Goal: Download file/media

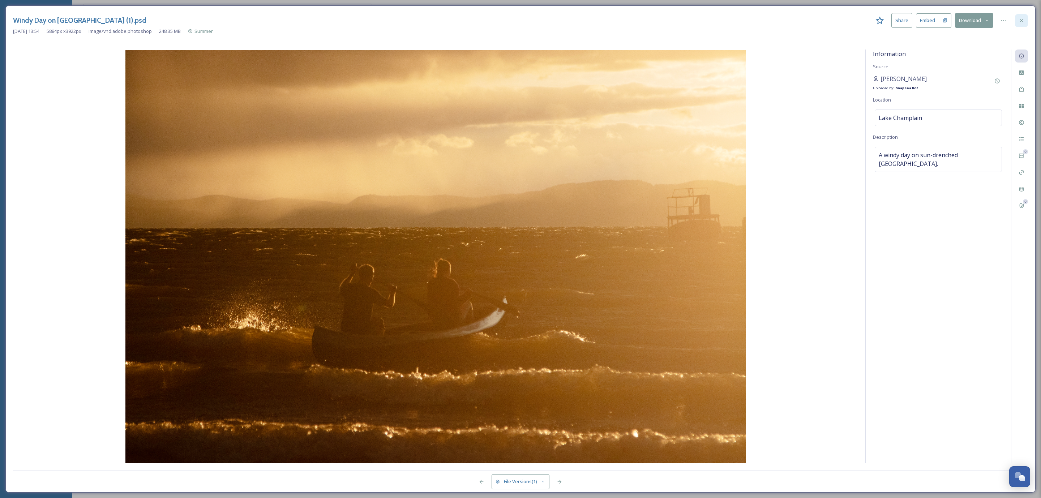
click at [1015, 23] on div at bounding box center [1021, 20] width 13 height 13
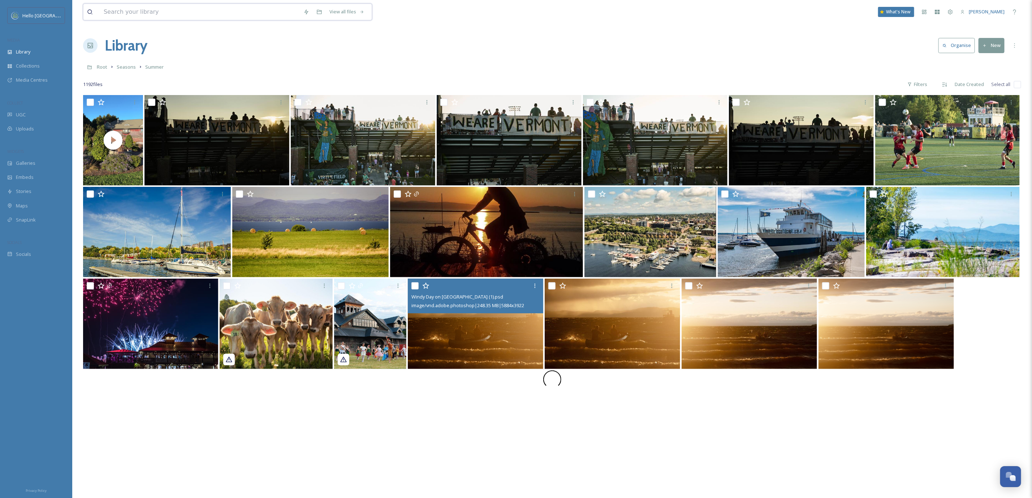
click at [171, 11] on input at bounding box center [200, 12] width 200 height 16
type input "[DATE]"
click at [163, 32] on div "20d9953f-f21c-490f-8520-2ede5ca9bba2.jpg" at bounding box center [157, 29] width 102 height 7
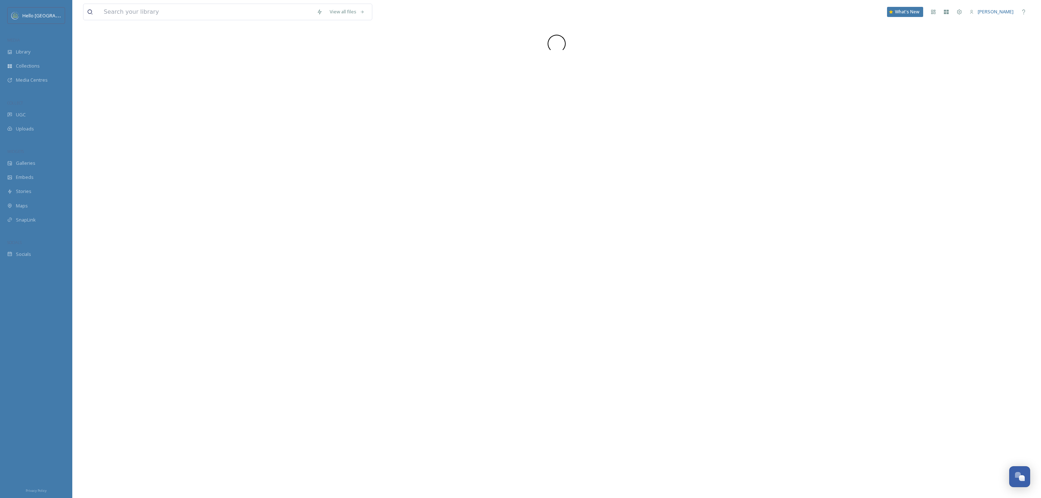
click at [160, 14] on input at bounding box center [206, 12] width 213 height 16
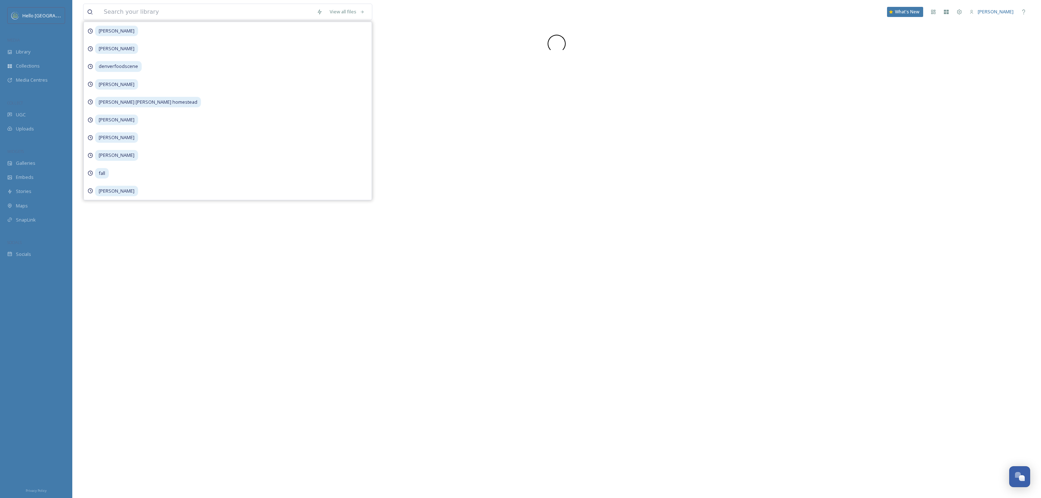
click at [445, 50] on div at bounding box center [556, 44] width 947 height 18
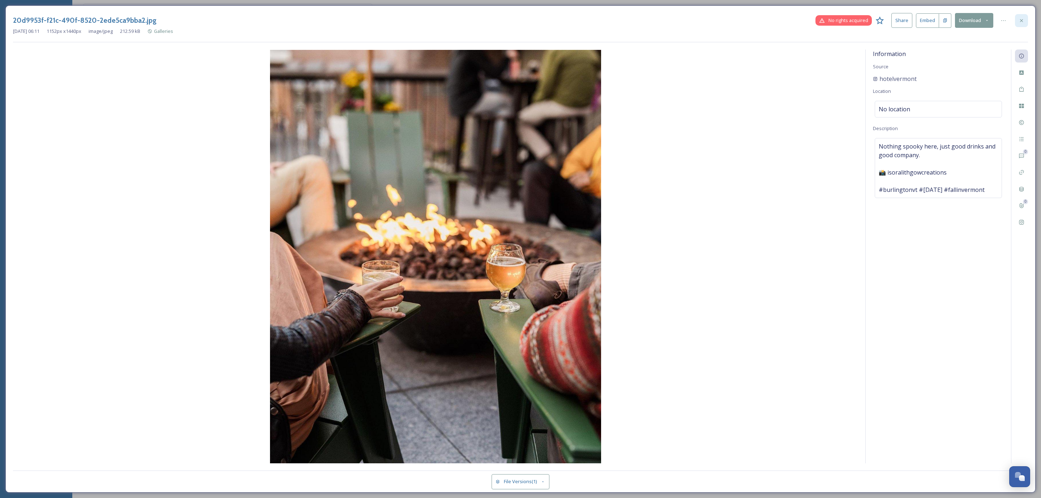
click at [1020, 23] on icon at bounding box center [1021, 21] width 6 height 6
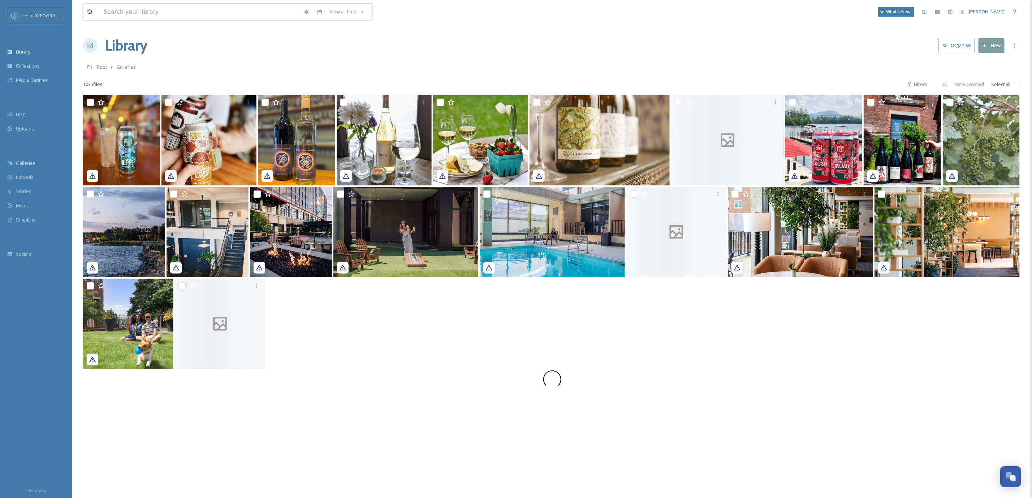
click at [146, 17] on input at bounding box center [200, 12] width 200 height 16
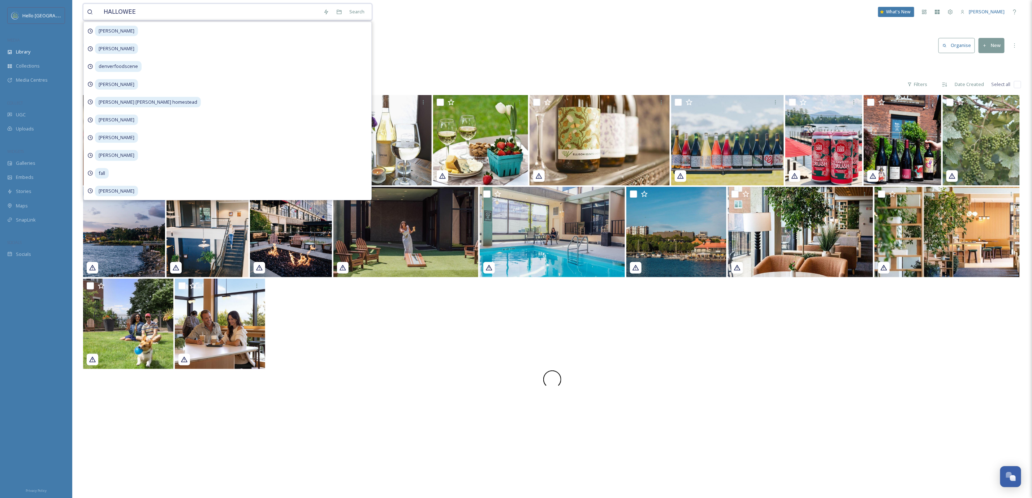
type input "[DATE]"
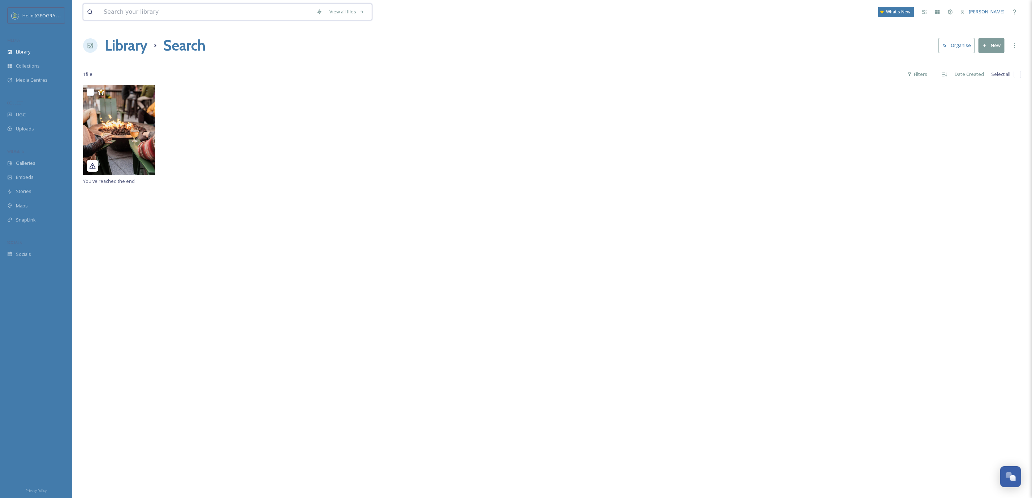
click at [135, 15] on input at bounding box center [206, 12] width 213 height 16
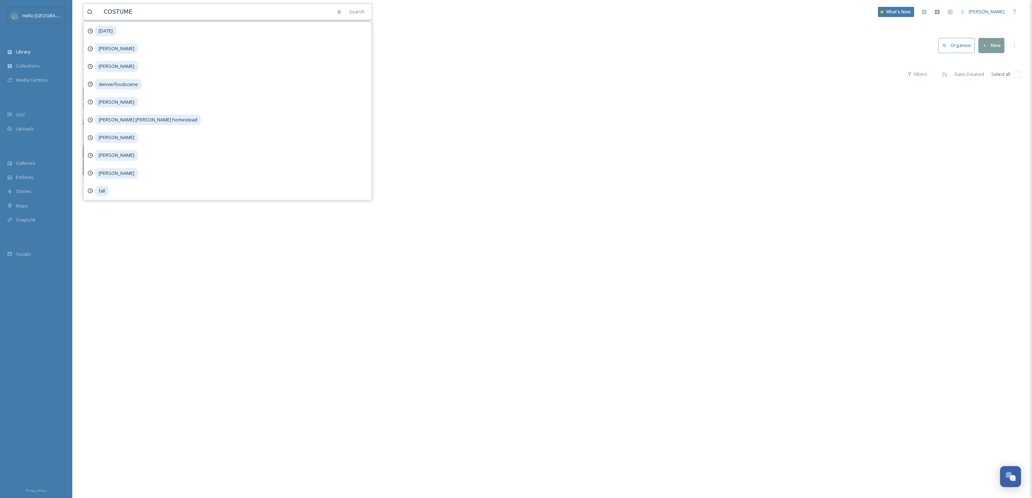
type input "COSTUMES"
type input "C"
type input "[PERSON_NAME]"
type input "T"
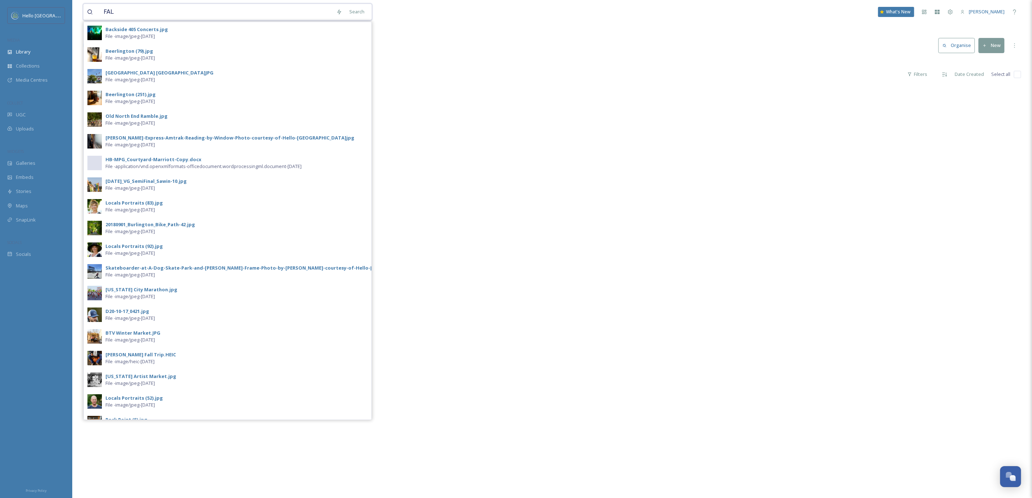
type input "FALL"
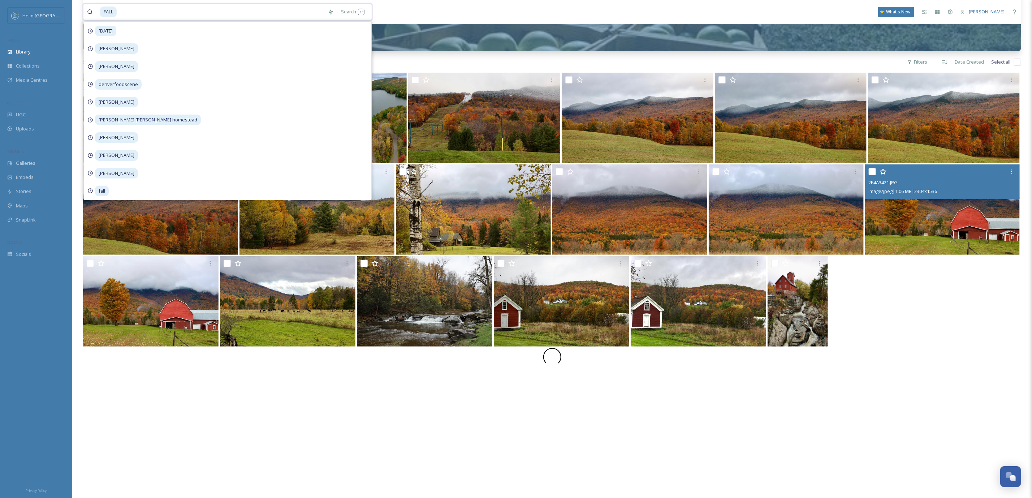
scroll to position [158, 0]
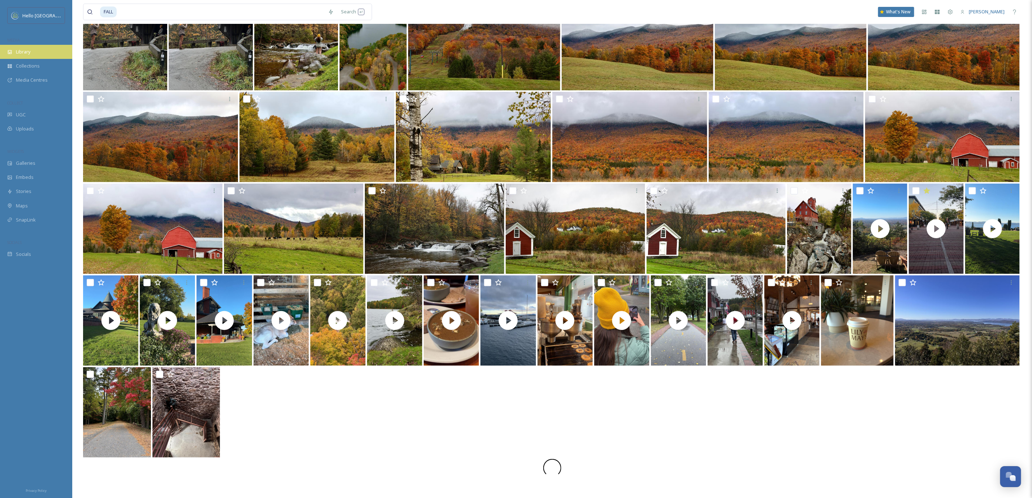
click at [43, 57] on div "Library" at bounding box center [36, 52] width 72 height 14
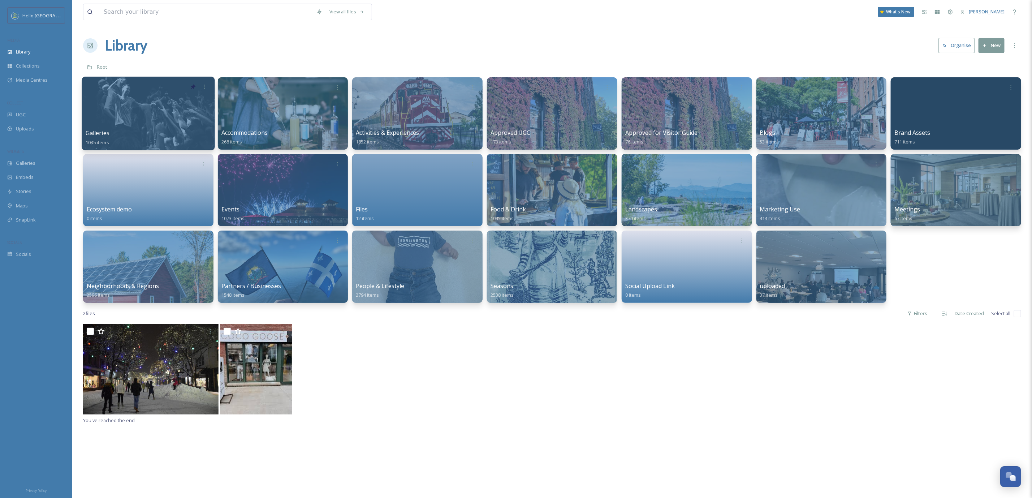
click at [147, 99] on div at bounding box center [148, 114] width 133 height 74
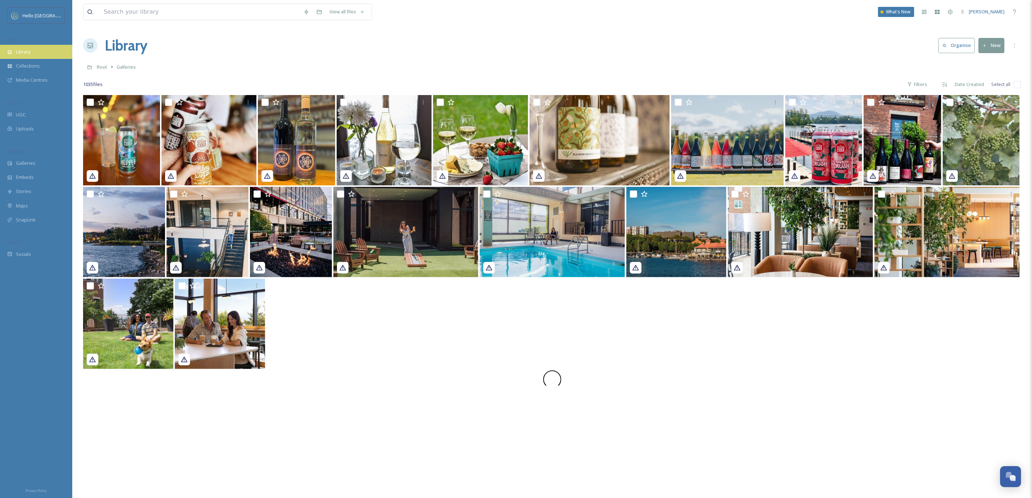
click at [55, 57] on div "Library" at bounding box center [36, 52] width 72 height 14
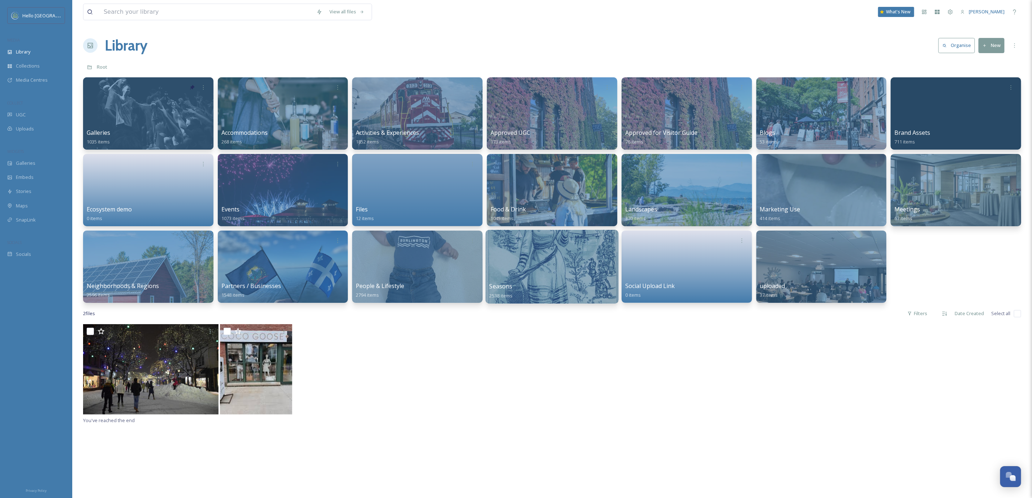
click at [514, 259] on div at bounding box center [552, 267] width 133 height 74
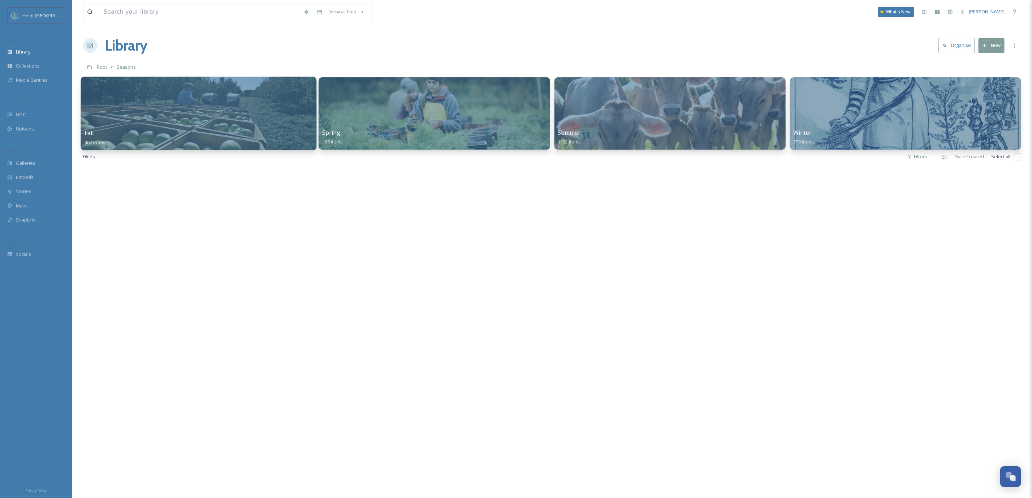
click at [207, 126] on div at bounding box center [199, 114] width 236 height 74
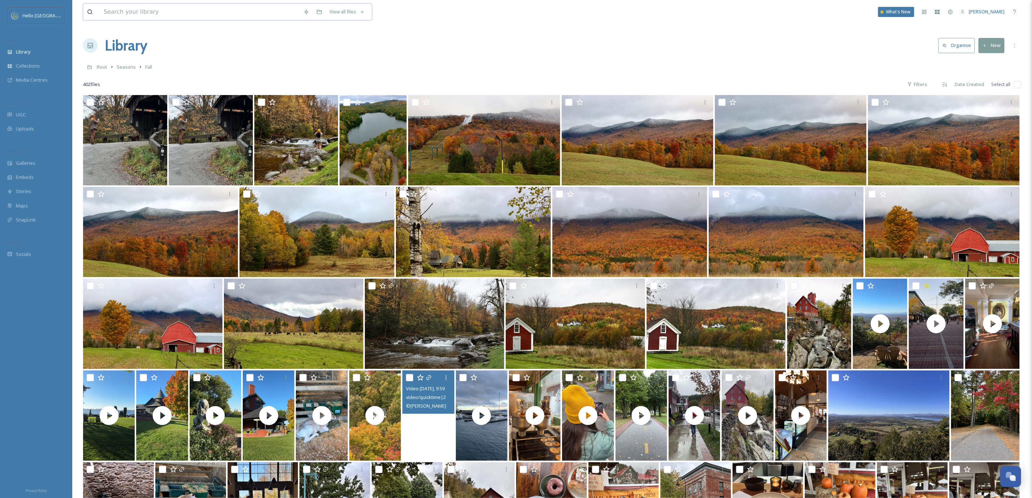
click at [163, 9] on input at bounding box center [200, 12] width 200 height 16
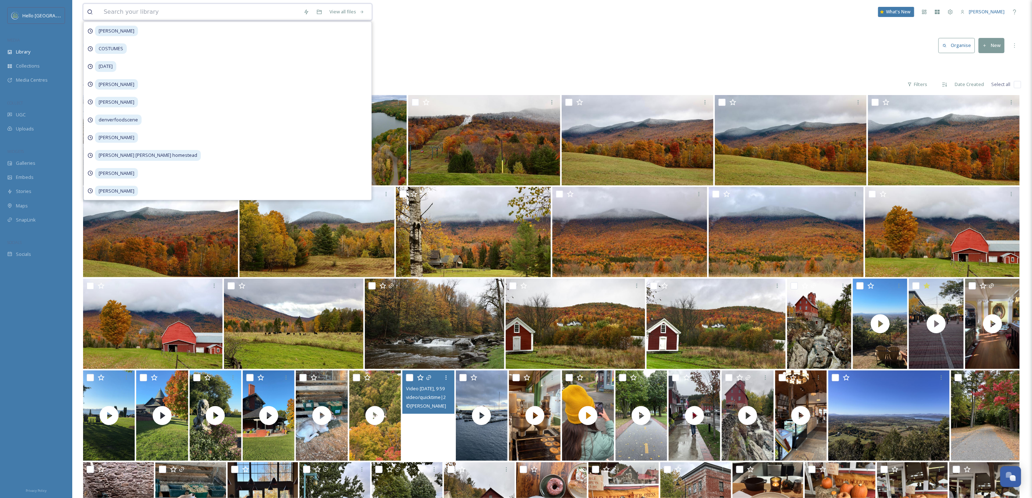
type input "o"
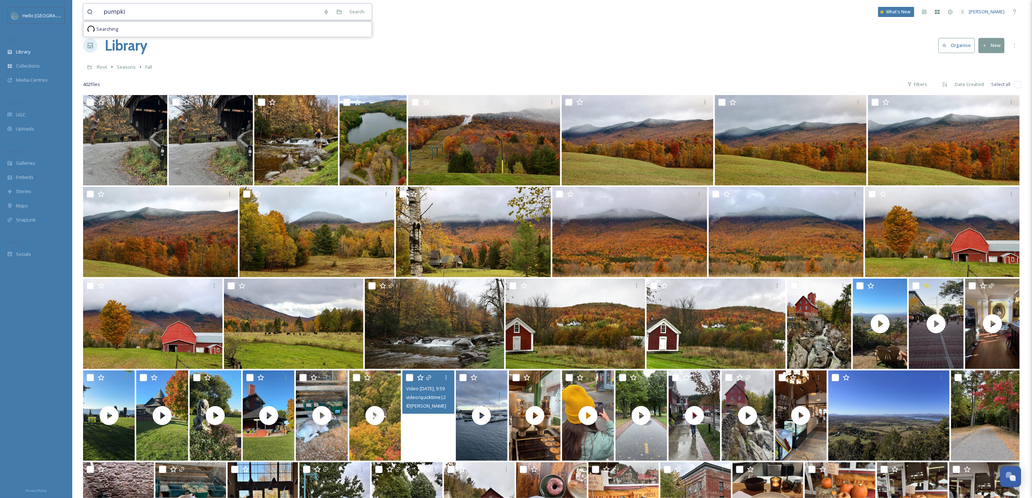
type input "pumpkin"
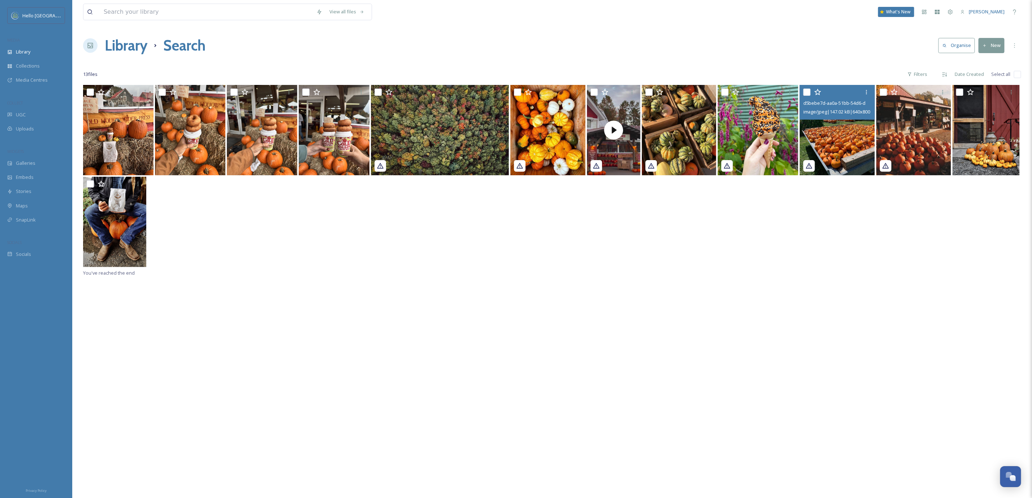
click at [837, 148] on img at bounding box center [837, 130] width 75 height 90
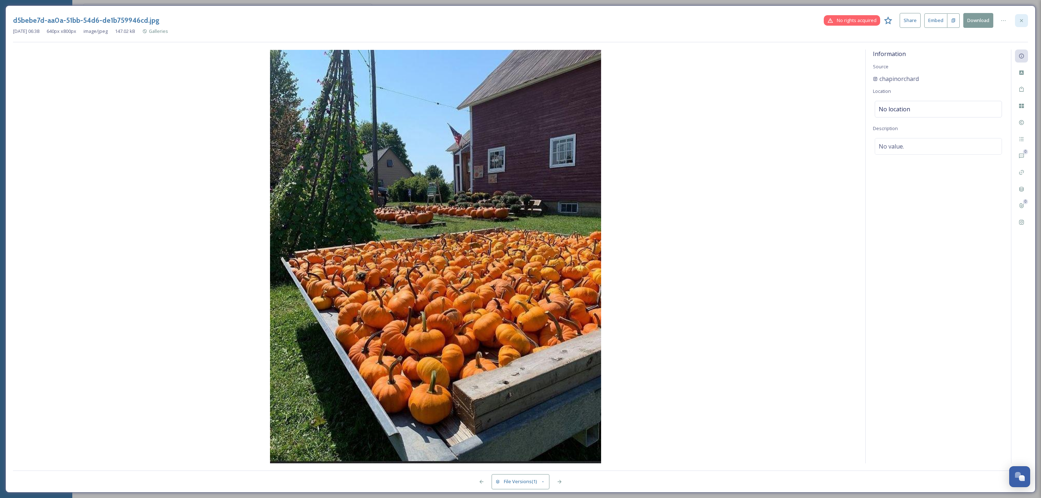
click at [1017, 22] on div at bounding box center [1021, 20] width 13 height 13
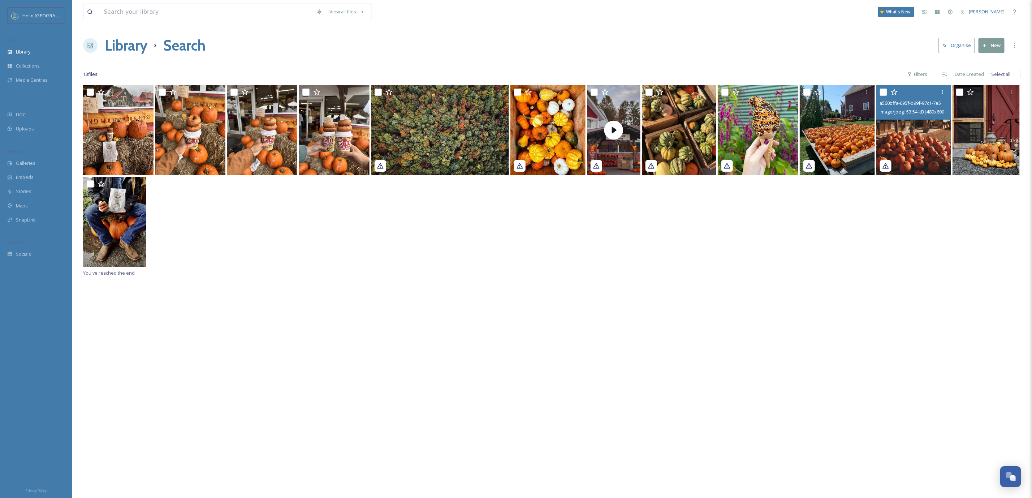
click at [909, 156] on img at bounding box center [914, 130] width 75 height 90
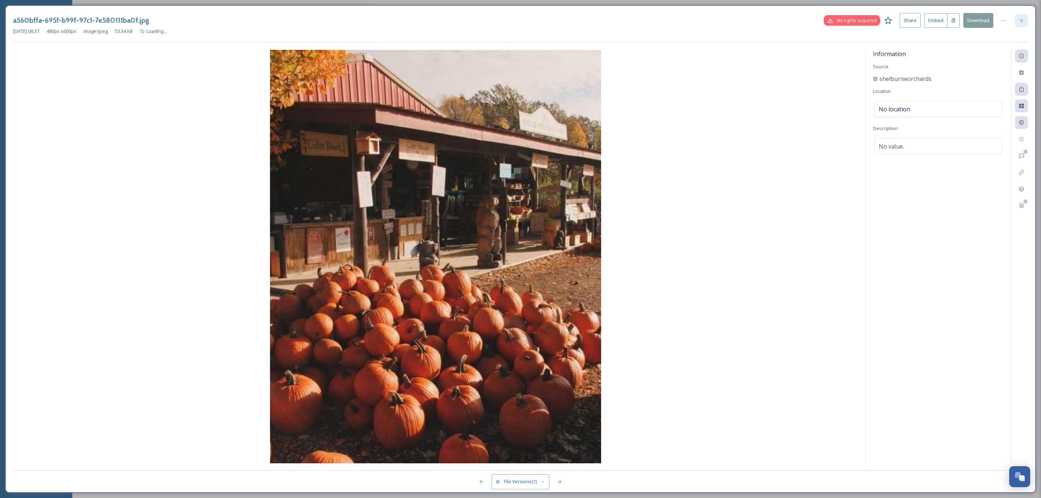
click at [1016, 18] on div at bounding box center [1021, 20] width 13 height 13
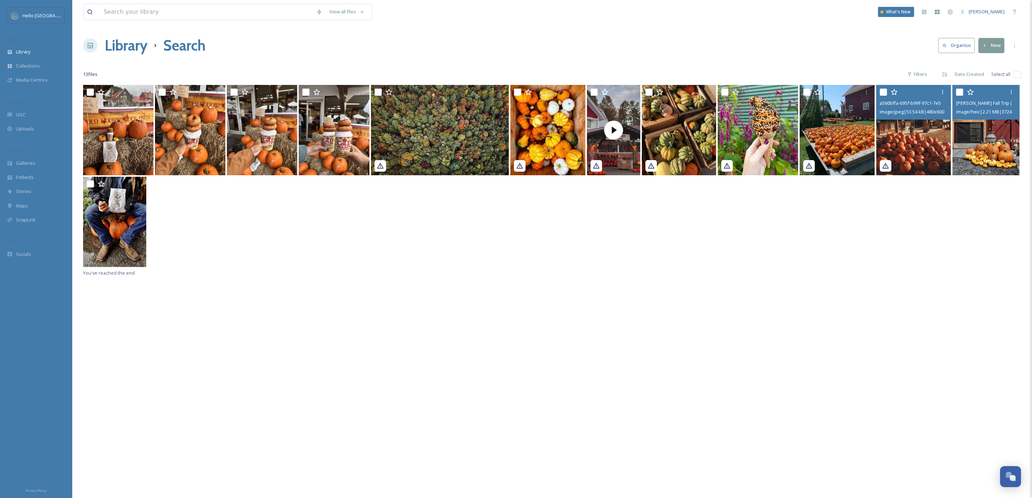
click at [961, 148] on img at bounding box center [986, 130] width 67 height 90
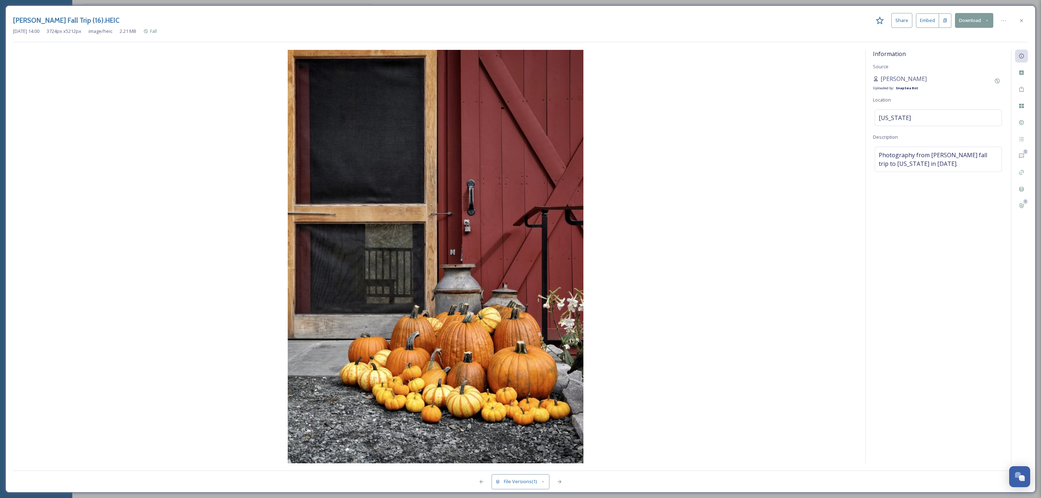
click at [978, 22] on button "Download" at bounding box center [974, 20] width 38 height 15
click at [971, 38] on span "Download Original (3724 x 5212)" at bounding box center [955, 37] width 68 height 7
click at [1020, 17] on div at bounding box center [1021, 20] width 13 height 13
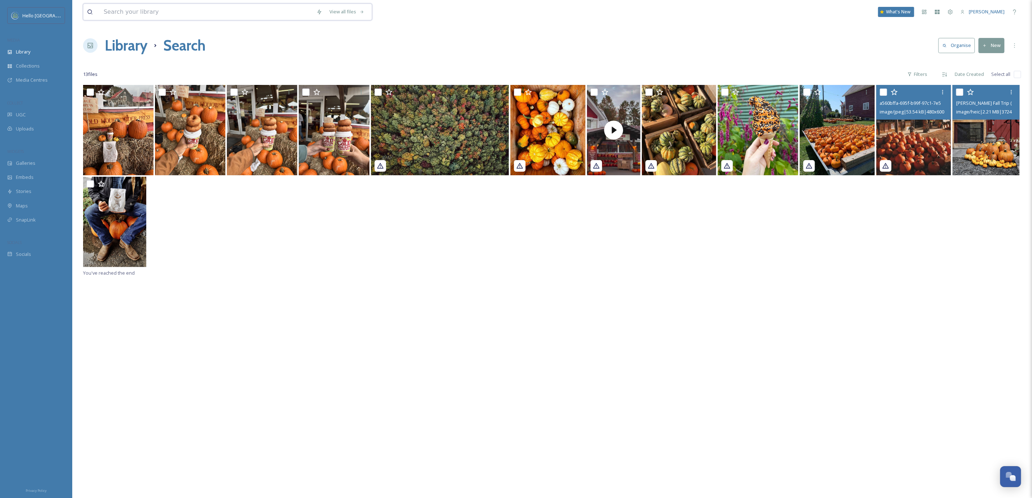
click at [218, 17] on input at bounding box center [206, 12] width 213 height 16
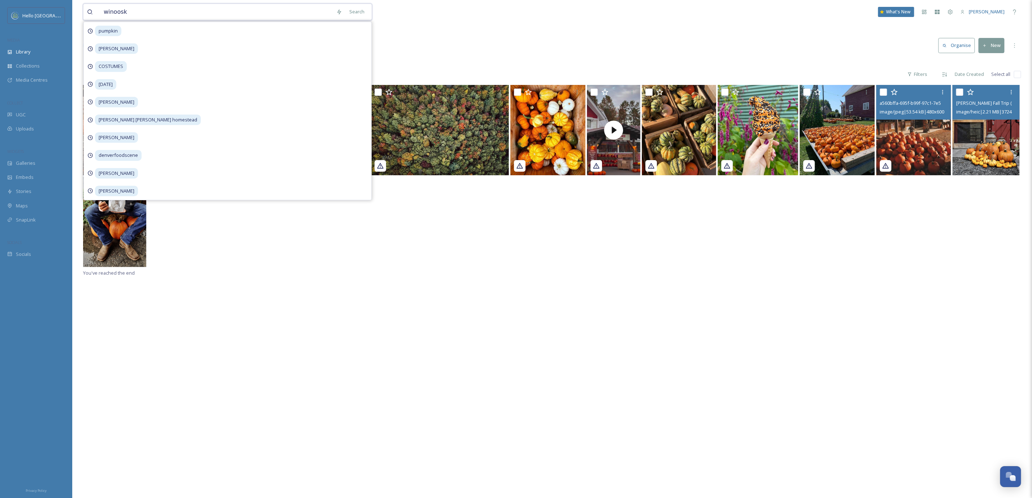
type input "winooski"
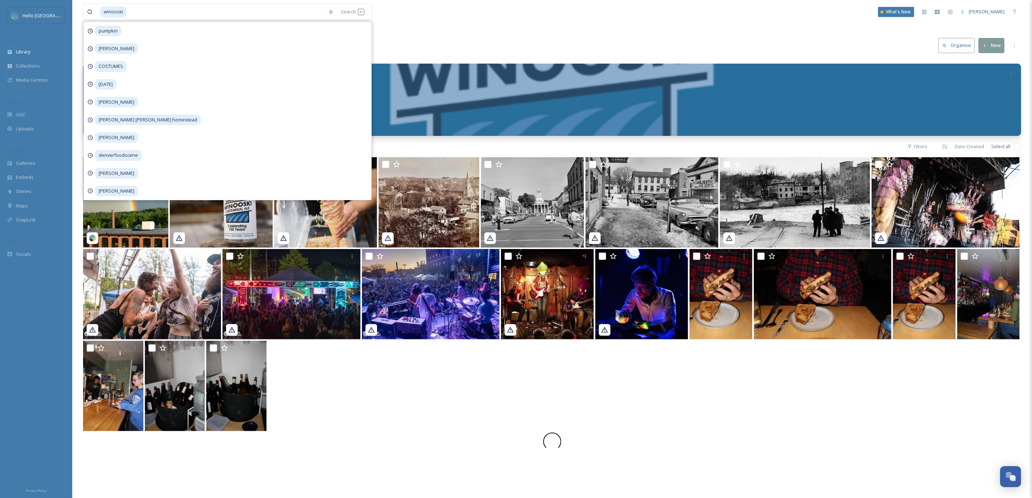
click at [477, 436] on div at bounding box center [552, 442] width 938 height 18
